Goal: Contribute content

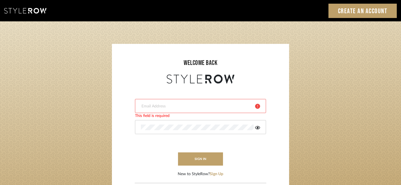
type input "harmony@rihinteriors.com"
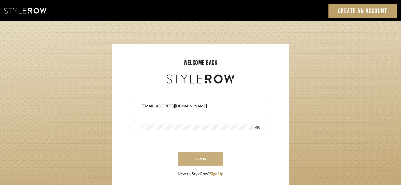
click at [200, 160] on button "sign in" at bounding box center [200, 158] width 45 height 13
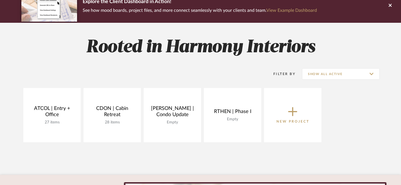
scroll to position [53, 0]
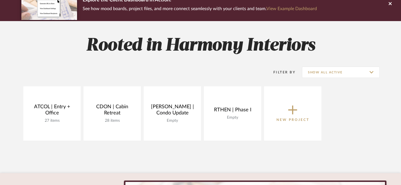
click at [291, 112] on icon at bounding box center [292, 110] width 9 height 12
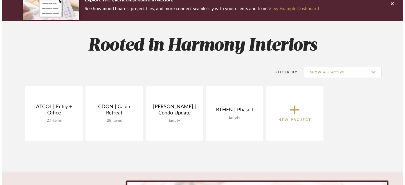
scroll to position [0, 0]
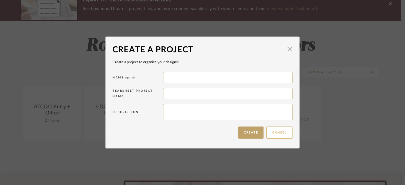
click at [277, 135] on button "Cancel" at bounding box center [279, 132] width 26 height 12
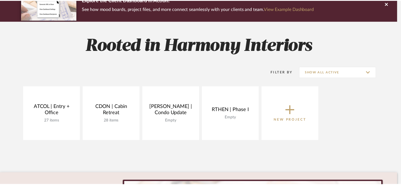
scroll to position [53, 0]
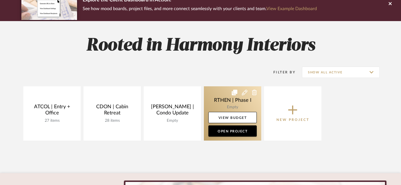
click at [246, 108] on link at bounding box center [232, 113] width 57 height 54
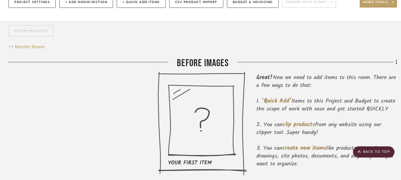
scroll to position [77, 0]
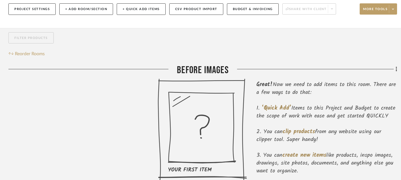
click at [214, 124] on icon at bounding box center [202, 131] width 89 height 104
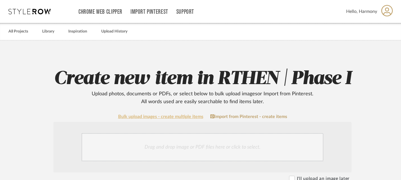
click at [190, 117] on link "Bulk upload images - create multiple items" at bounding box center [160, 117] width 85 height 5
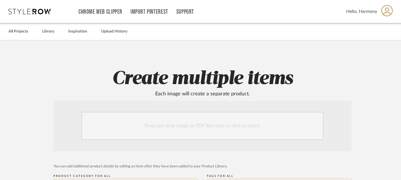
click at [190, 130] on div "Drag and drop image or PDF files here or click to select." at bounding box center [203, 126] width 242 height 28
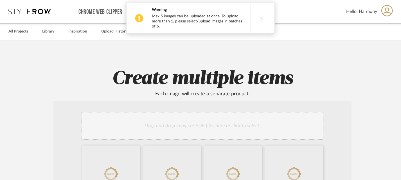
click at [261, 17] on button at bounding box center [261, 18] width 22 height 31
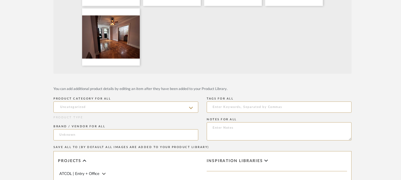
scroll to position [200, 0]
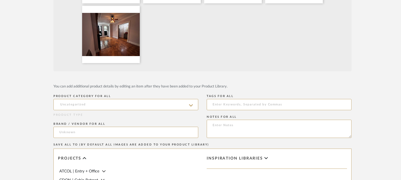
click at [192, 106] on icon at bounding box center [191, 105] width 4 height 4
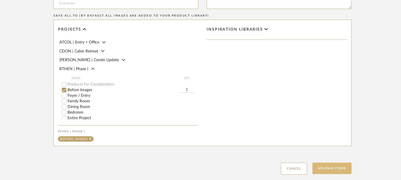
scroll to position [363, 0]
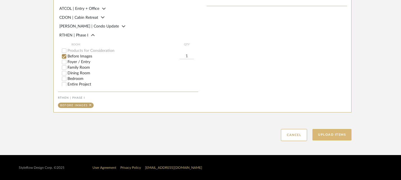
click at [332, 135] on button "Upload Items" at bounding box center [331, 135] width 39 height 12
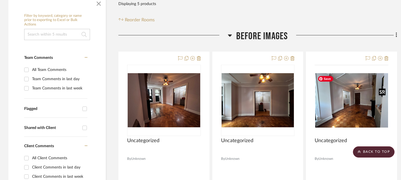
scroll to position [104, 0]
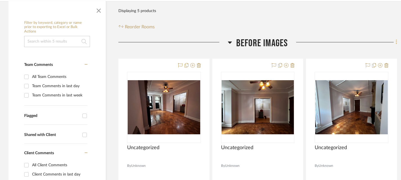
click at [396, 44] on icon at bounding box center [396, 42] width 2 height 6
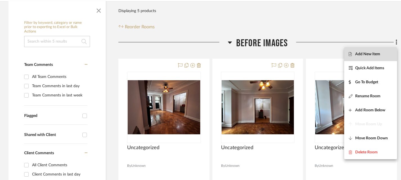
click at [368, 56] on span "Add New Item" at bounding box center [367, 54] width 25 height 5
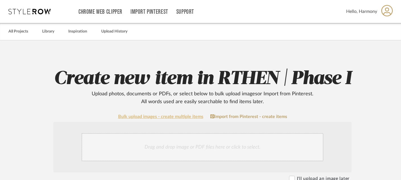
click at [182, 117] on link "Bulk upload images - create multiple items" at bounding box center [160, 117] width 85 height 5
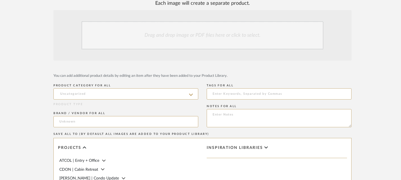
scroll to position [92, 0]
click at [210, 35] on div "Drag and drop image or PDF files here or click to select." at bounding box center [203, 35] width 242 height 28
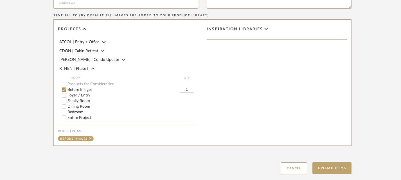
scroll to position [280, 0]
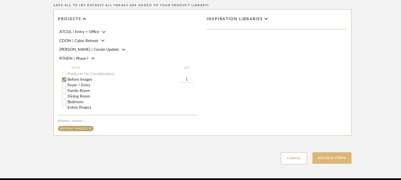
click at [333, 160] on button "Upload Items" at bounding box center [331, 159] width 39 height 12
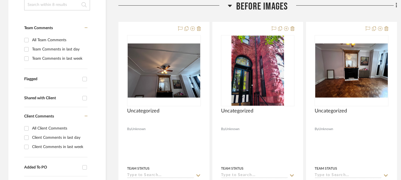
scroll to position [141, 0]
